Goal: Task Accomplishment & Management: Manage account settings

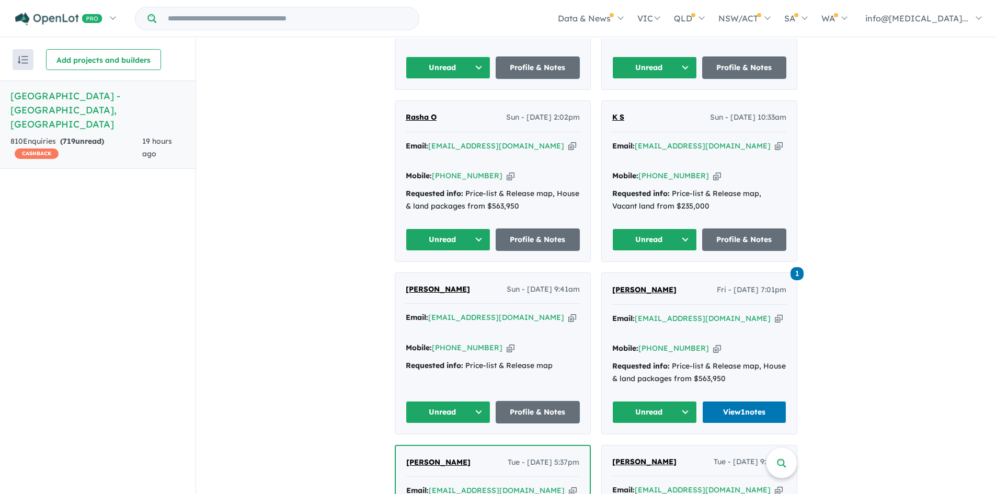
scroll to position [601, 0]
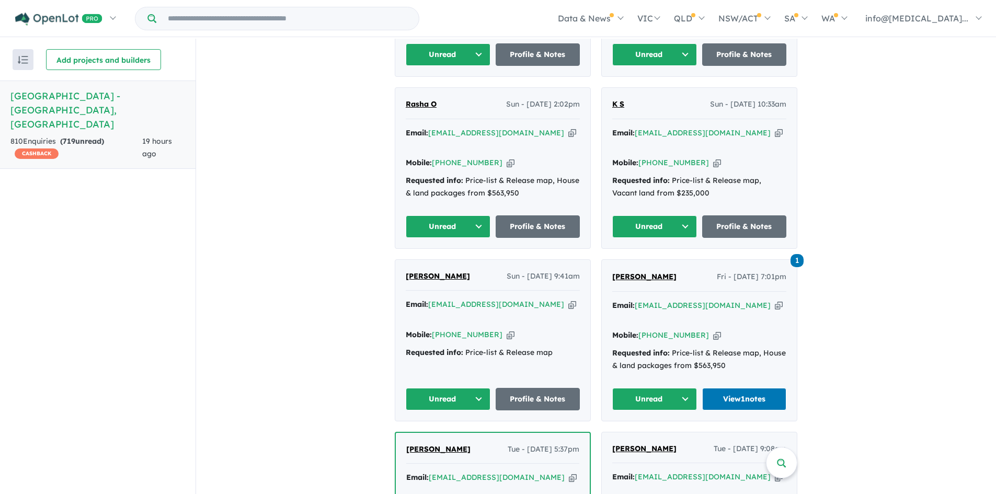
click at [667, 272] on span "[PERSON_NAME]" at bounding box center [644, 276] width 64 height 9
click at [550, 388] on link "Profile & Notes" at bounding box center [538, 399] width 85 height 22
click at [732, 215] on link "Profile & Notes" at bounding box center [744, 226] width 85 height 22
click at [535, 215] on link "Profile & Notes" at bounding box center [538, 226] width 85 height 22
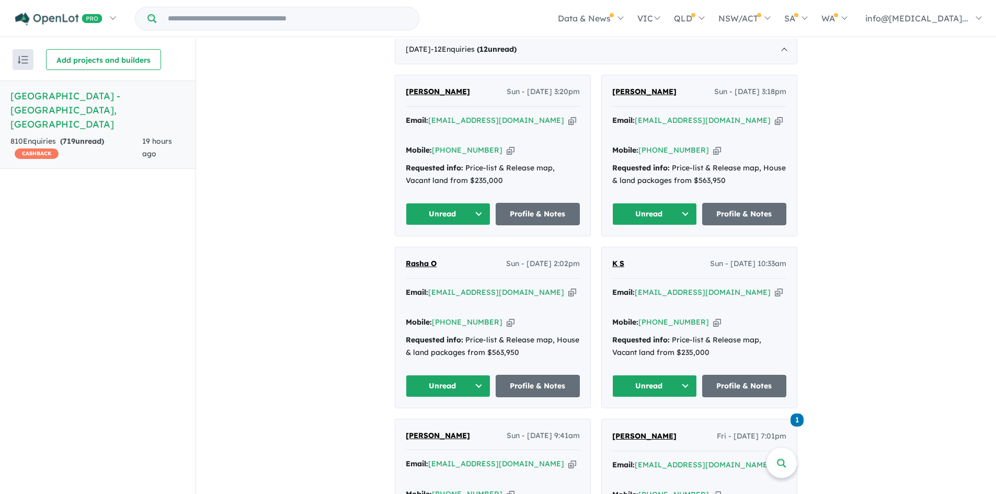
scroll to position [418, 0]
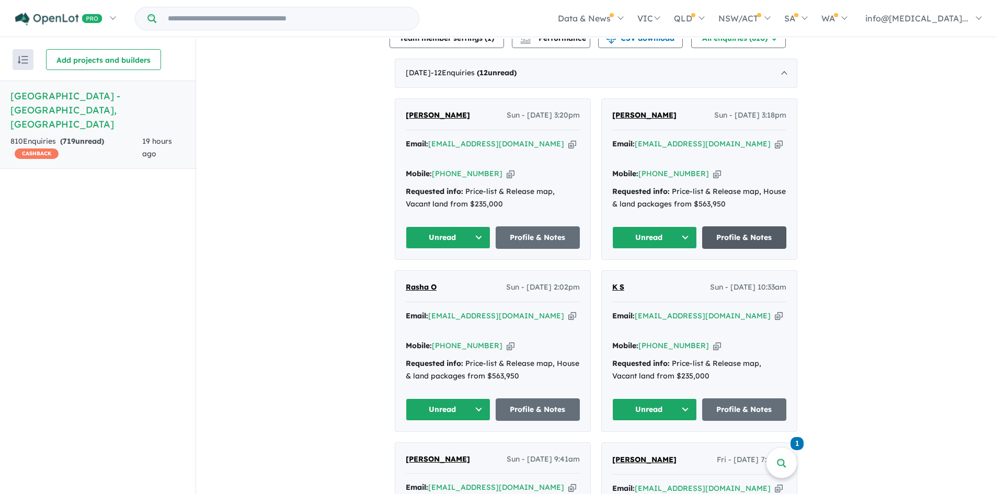
click at [740, 226] on link "Profile & Notes" at bounding box center [744, 237] width 85 height 22
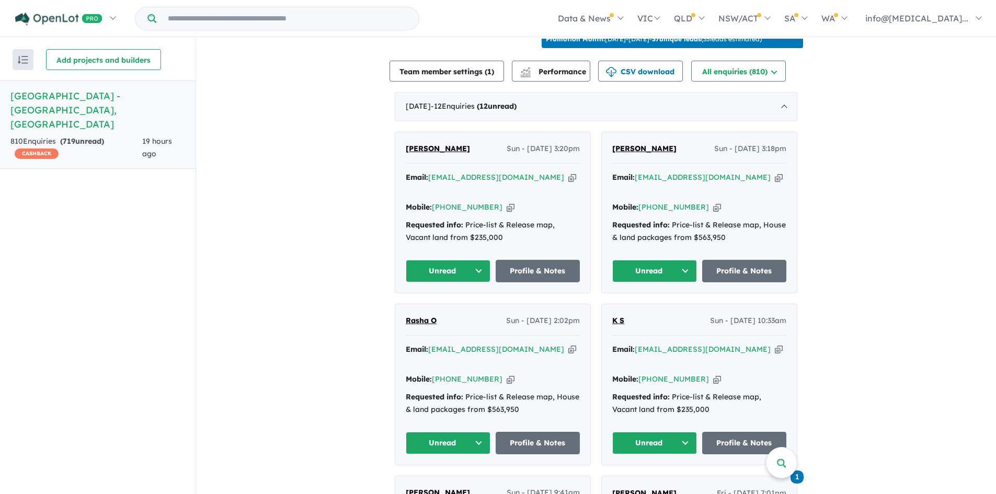
scroll to position [379, 0]
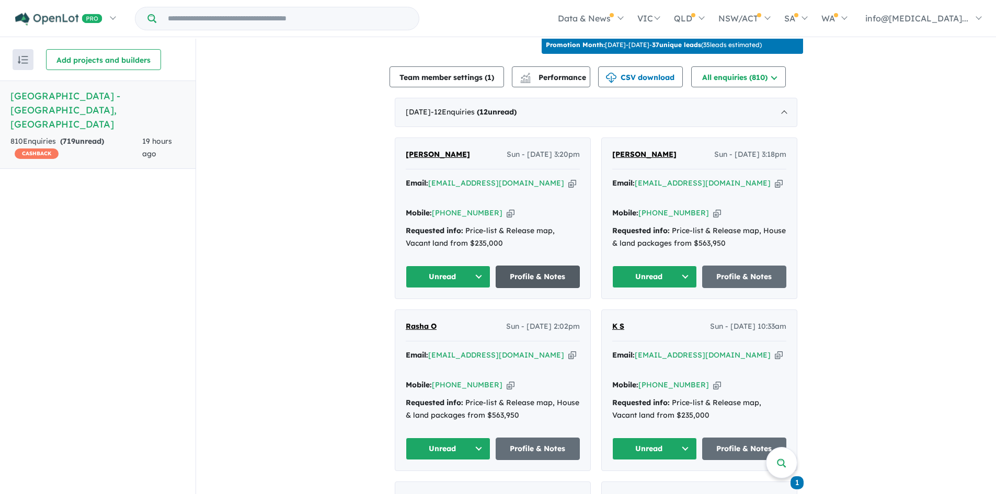
click at [538, 266] on link "Profile & Notes" at bounding box center [538, 277] width 85 height 22
click at [568, 178] on icon "button" at bounding box center [572, 183] width 8 height 11
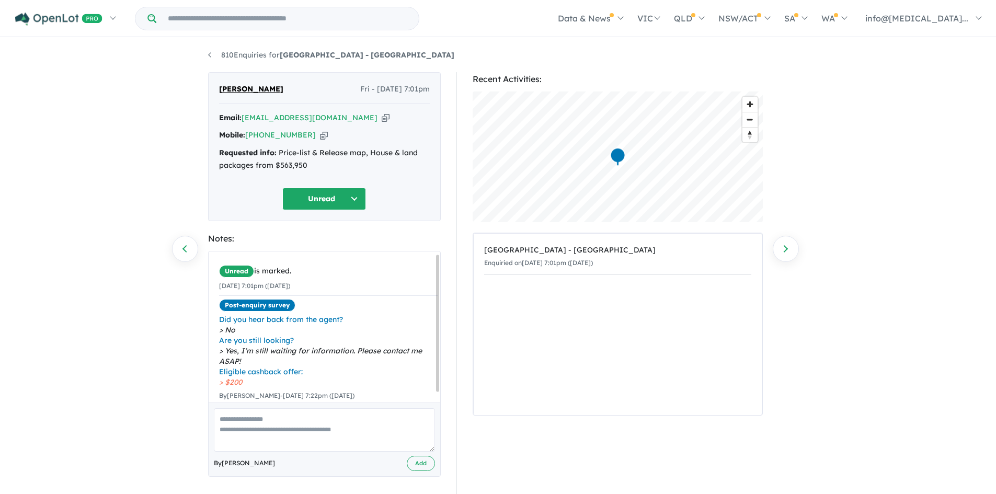
scroll to position [14, 0]
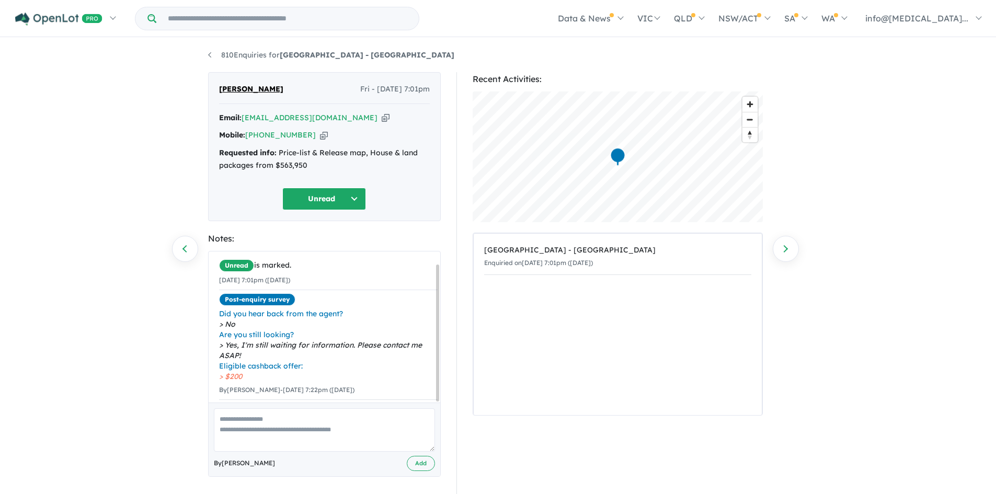
click at [382, 118] on icon "button" at bounding box center [386, 117] width 8 height 11
